Goal: Transaction & Acquisition: Book appointment/travel/reservation

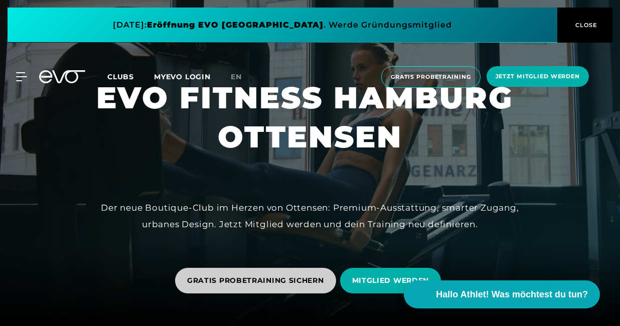
click at [276, 281] on span "GRATIS PROBETRAINING SICHERN" at bounding box center [255, 280] width 137 height 11
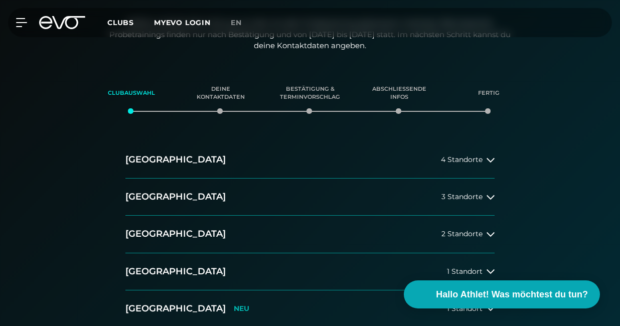
scroll to position [134, 0]
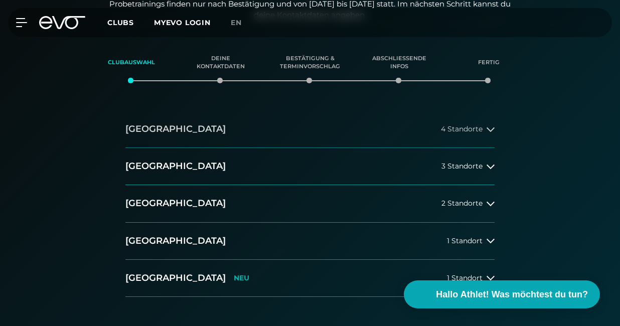
click at [282, 139] on button "[GEOGRAPHIC_DATA] 4 Standorte" at bounding box center [309, 129] width 369 height 37
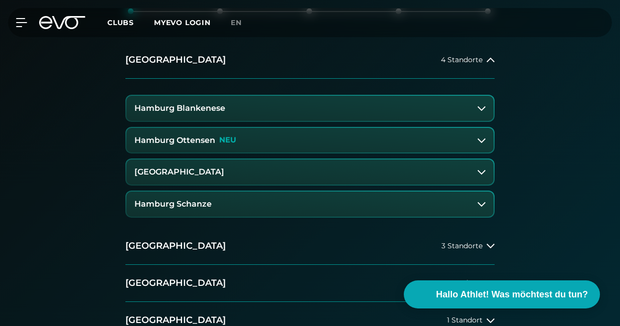
scroll to position [207, 0]
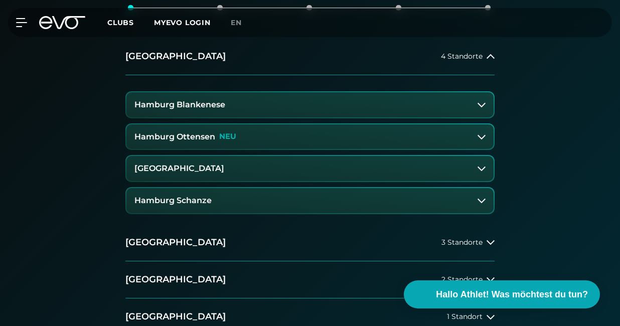
click at [276, 135] on button "Hamburg Ottensen NEU" at bounding box center [309, 136] width 367 height 25
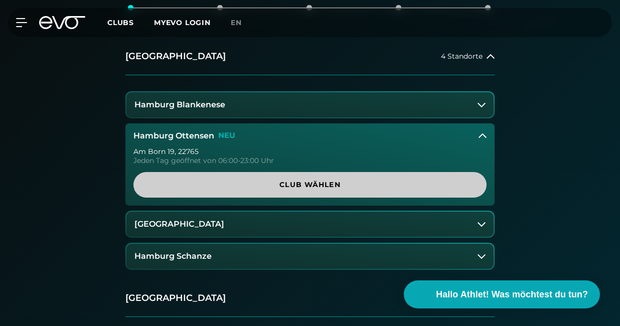
scroll to position [231, 0]
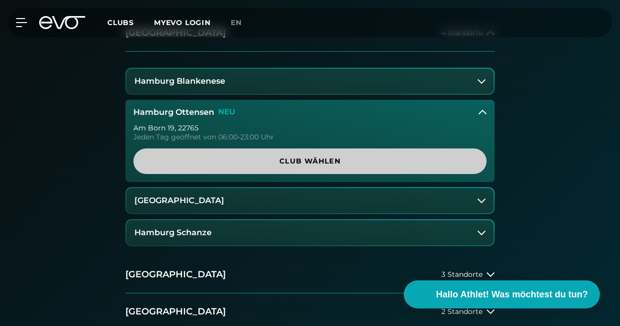
click at [300, 164] on span "Club wählen" at bounding box center [309, 161] width 329 height 11
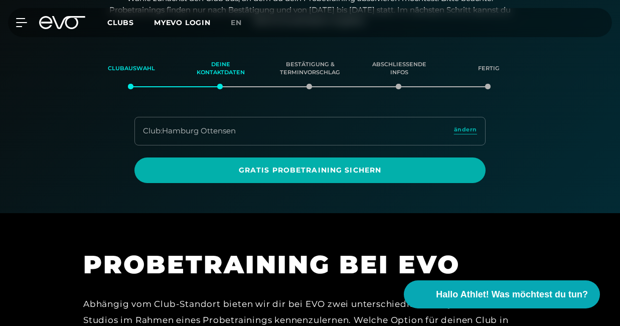
scroll to position [128, 0]
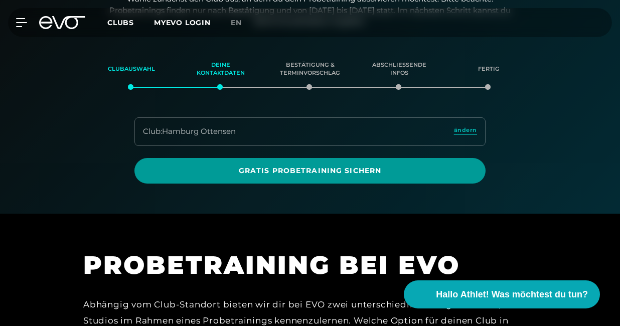
click at [282, 167] on span "Gratis Probetraining sichern" at bounding box center [309, 171] width 327 height 11
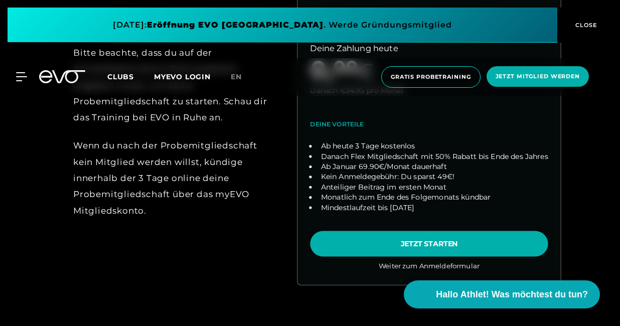
scroll to position [464, 0]
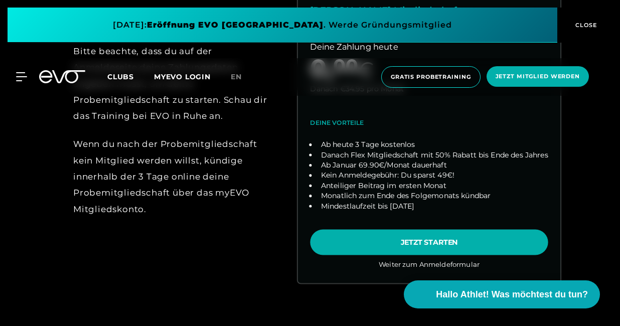
click at [422, 246] on link "choose plan" at bounding box center [429, 116] width 262 height 334
